Goal: Information Seeking & Learning: Understand process/instructions

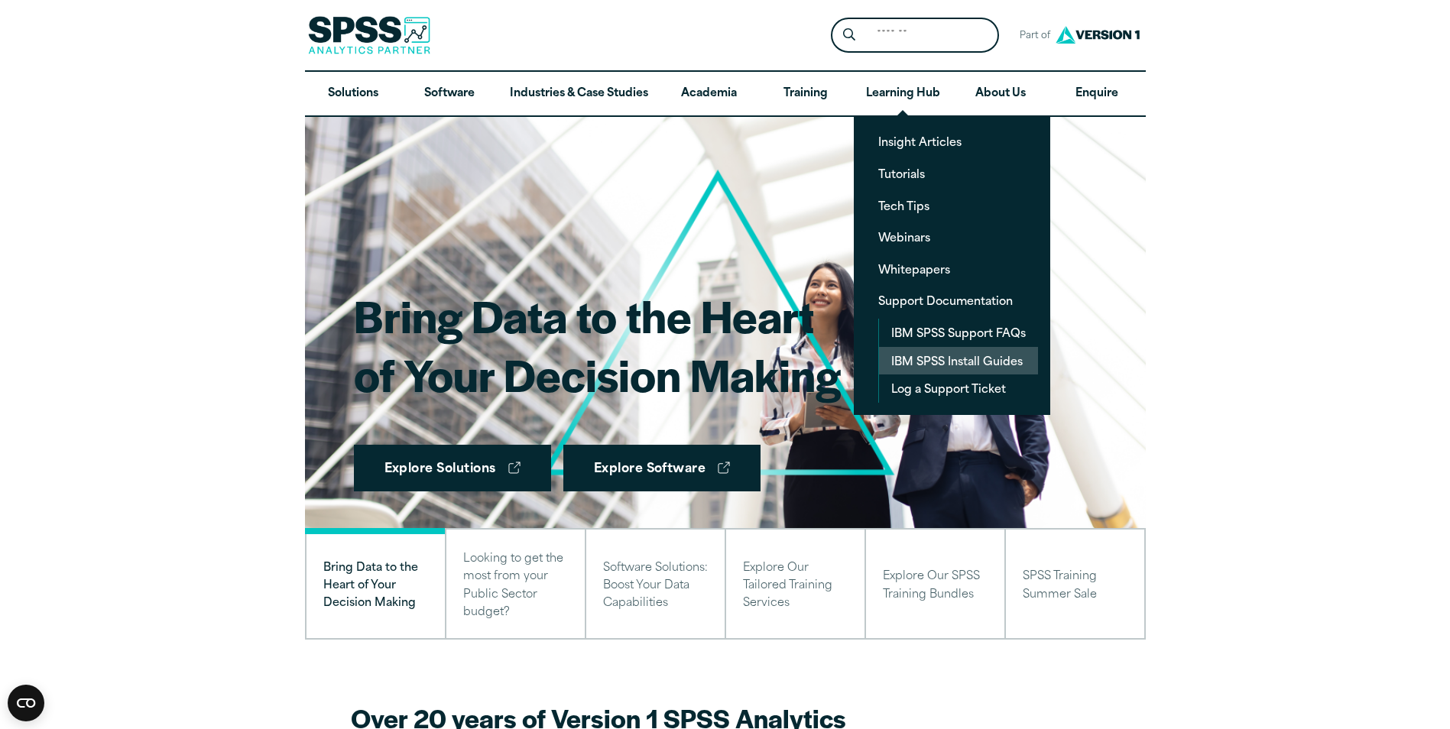
click at [922, 360] on link "IBM SPSS Install Guides" at bounding box center [958, 361] width 159 height 28
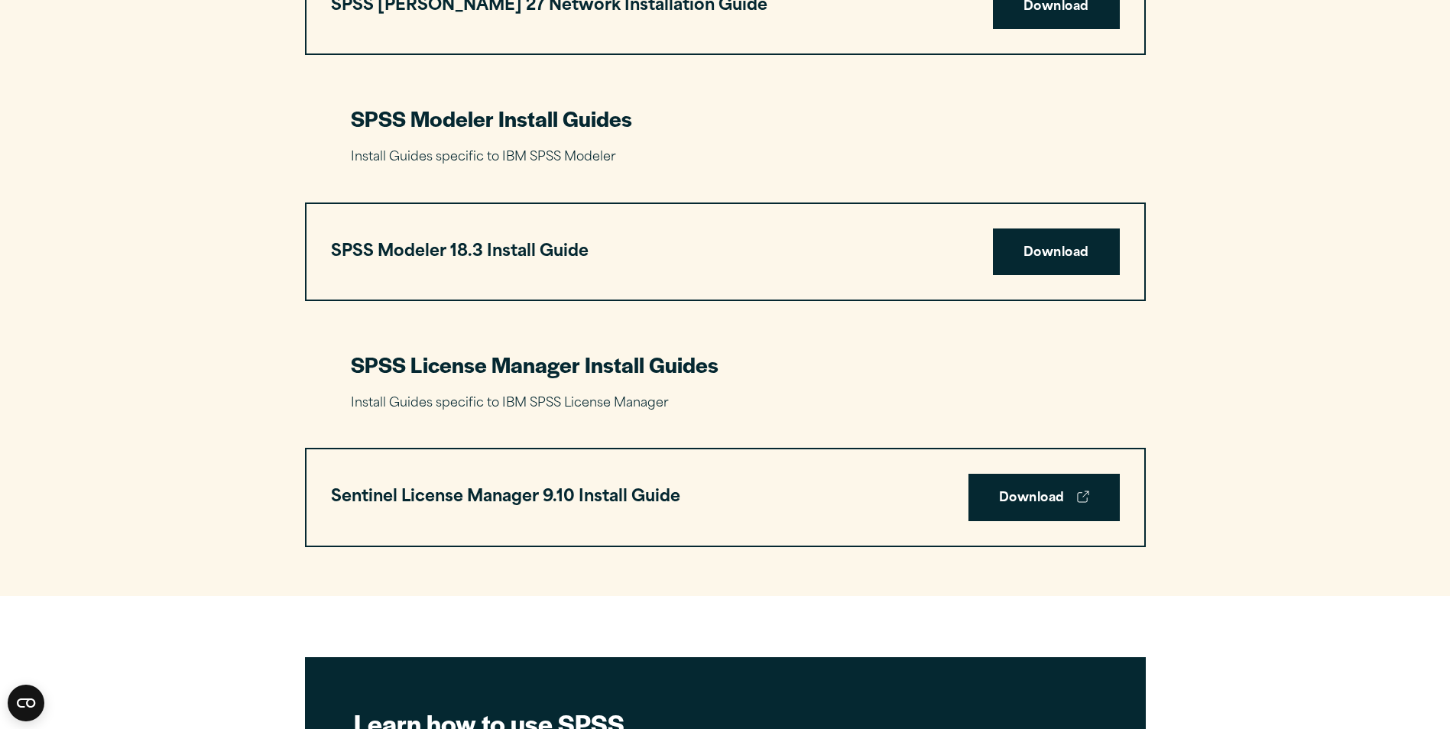
scroll to position [3288, 0]
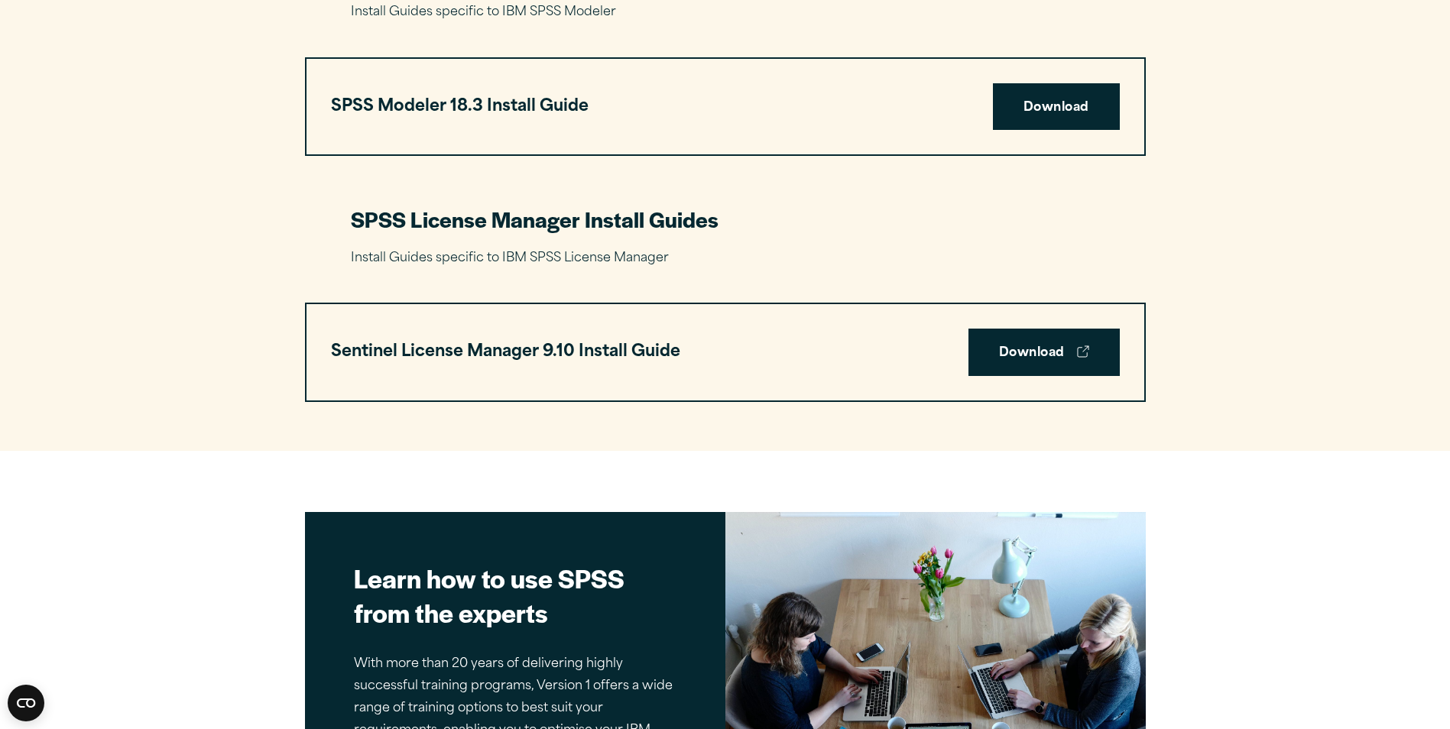
click at [643, 230] on h3 "SPSS License Manager Install Guides" at bounding box center [725, 219] width 749 height 29
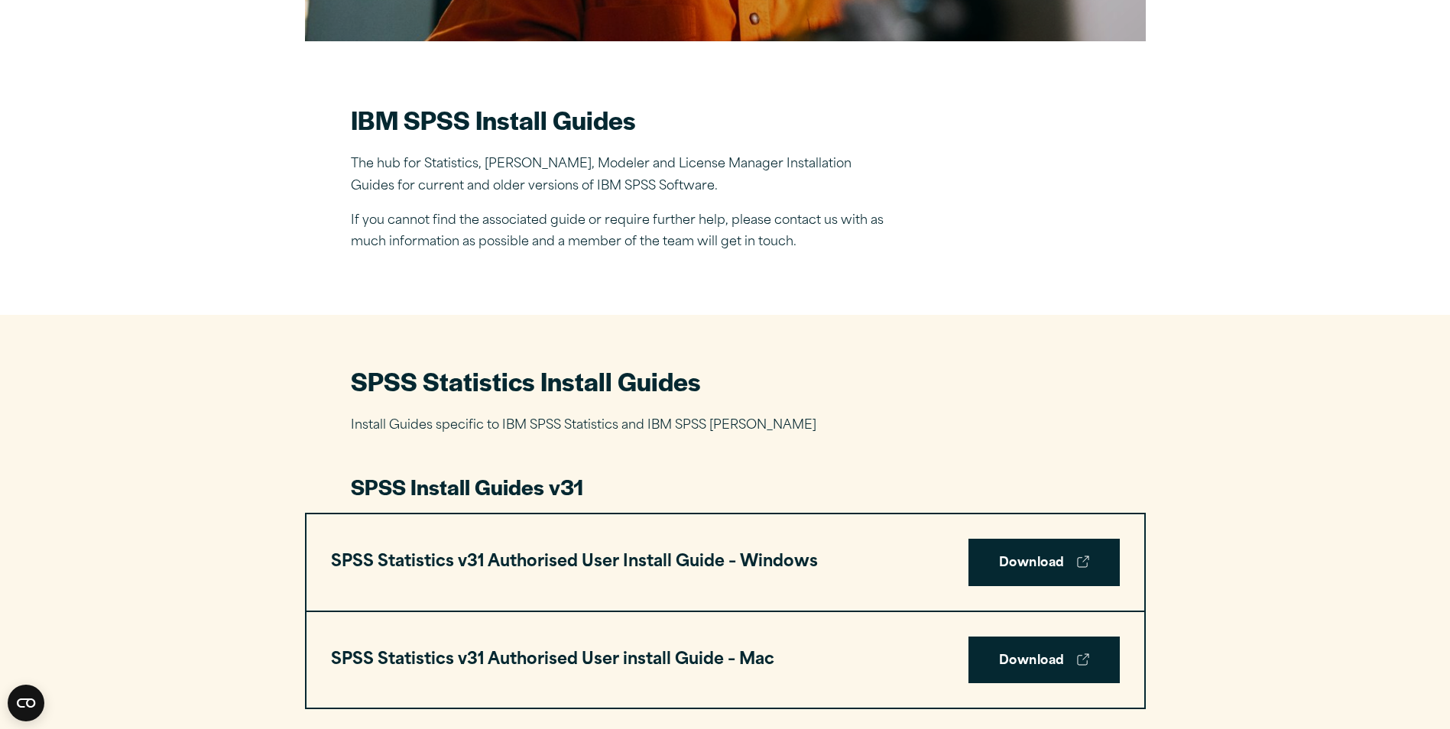
scroll to position [229, 0]
